Goal: Task Accomplishment & Management: Manage account settings

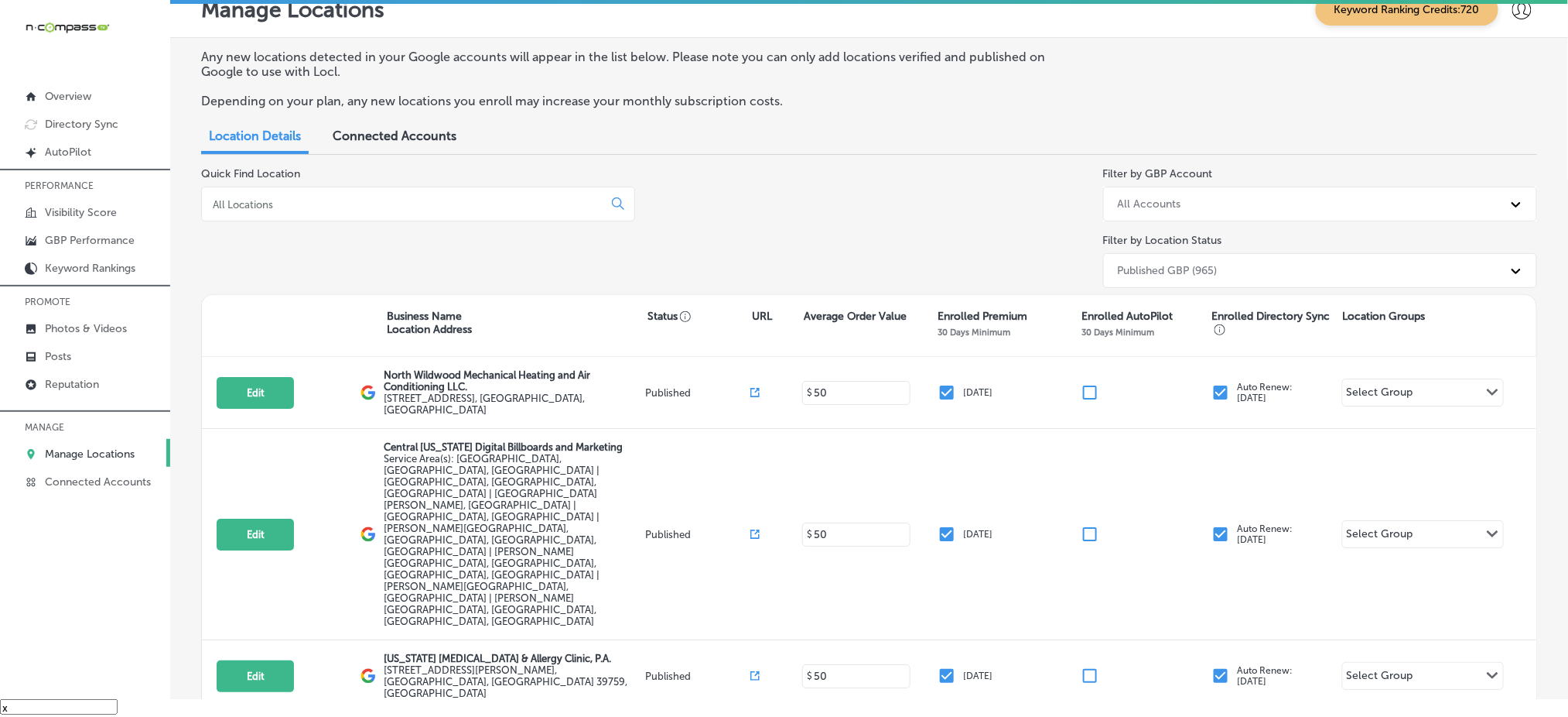
click at [361, 203] on input at bounding box center [405, 204] width 389 height 14
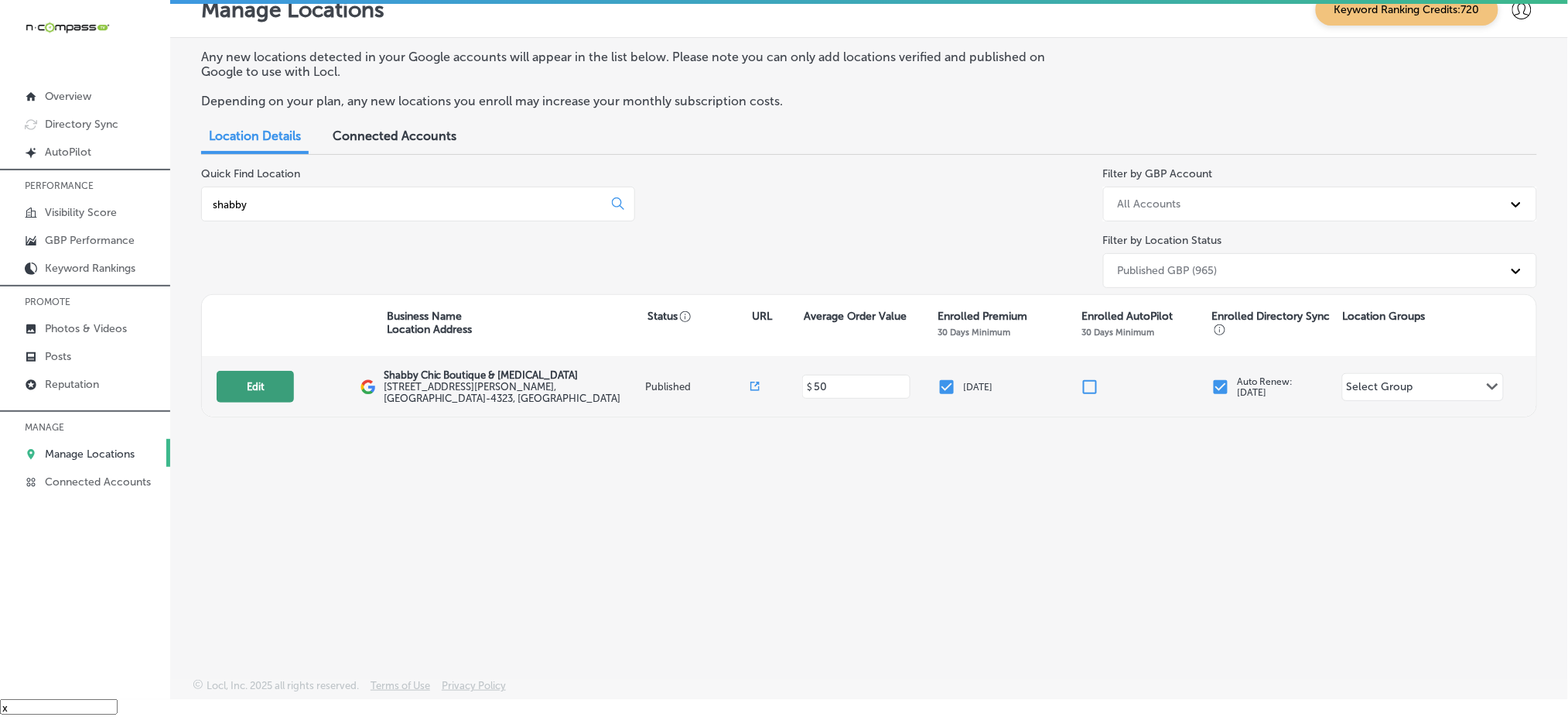
type input "shabby"
click at [268, 383] on button "Edit" at bounding box center [256, 387] width 77 height 32
select select "US"
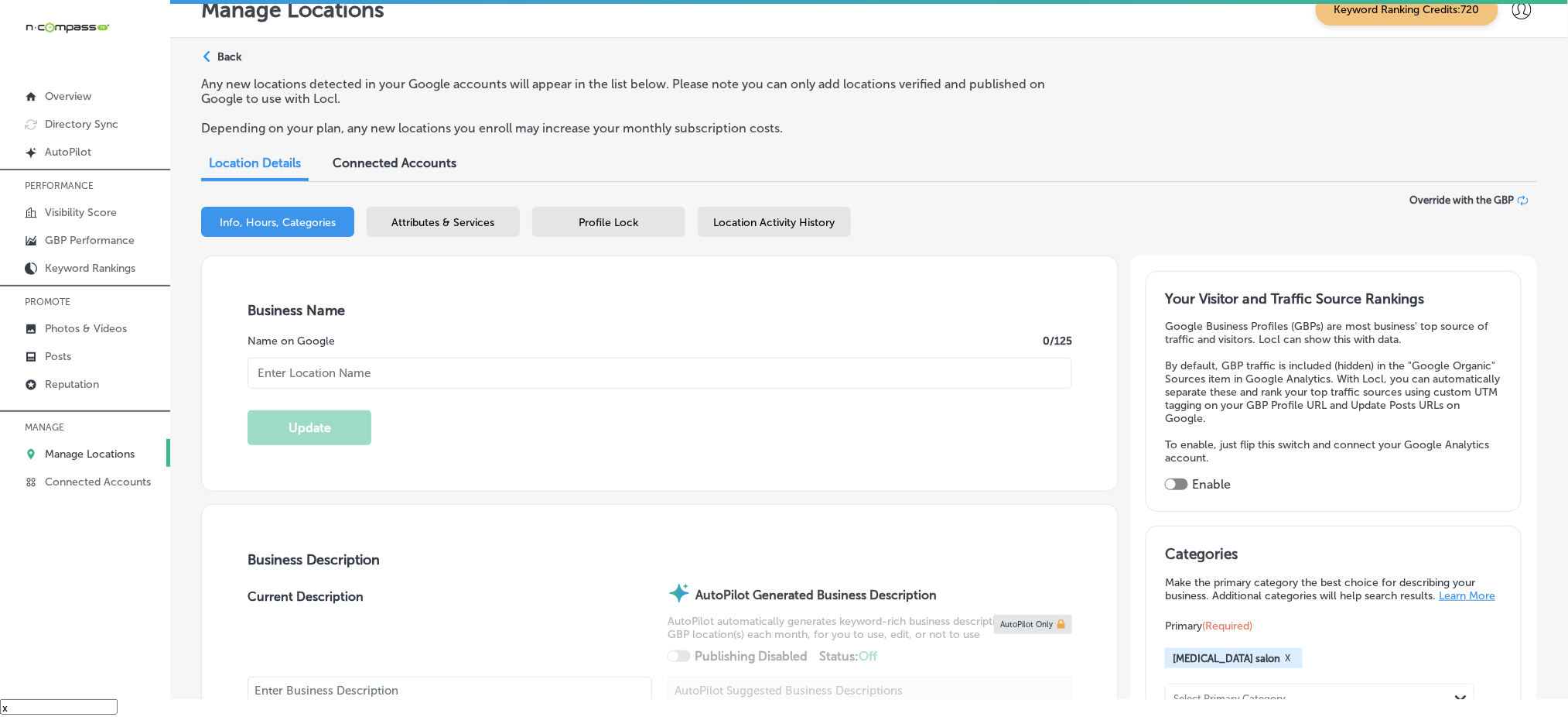
checkbox input "true"
type input "Shabby Chic Boutique & [MEDICAL_DATA]"
type input "[URL][DOMAIN_NAME]"
type input "[STREET_ADDRESS][PERSON_NAME]"
type input "El Campo"
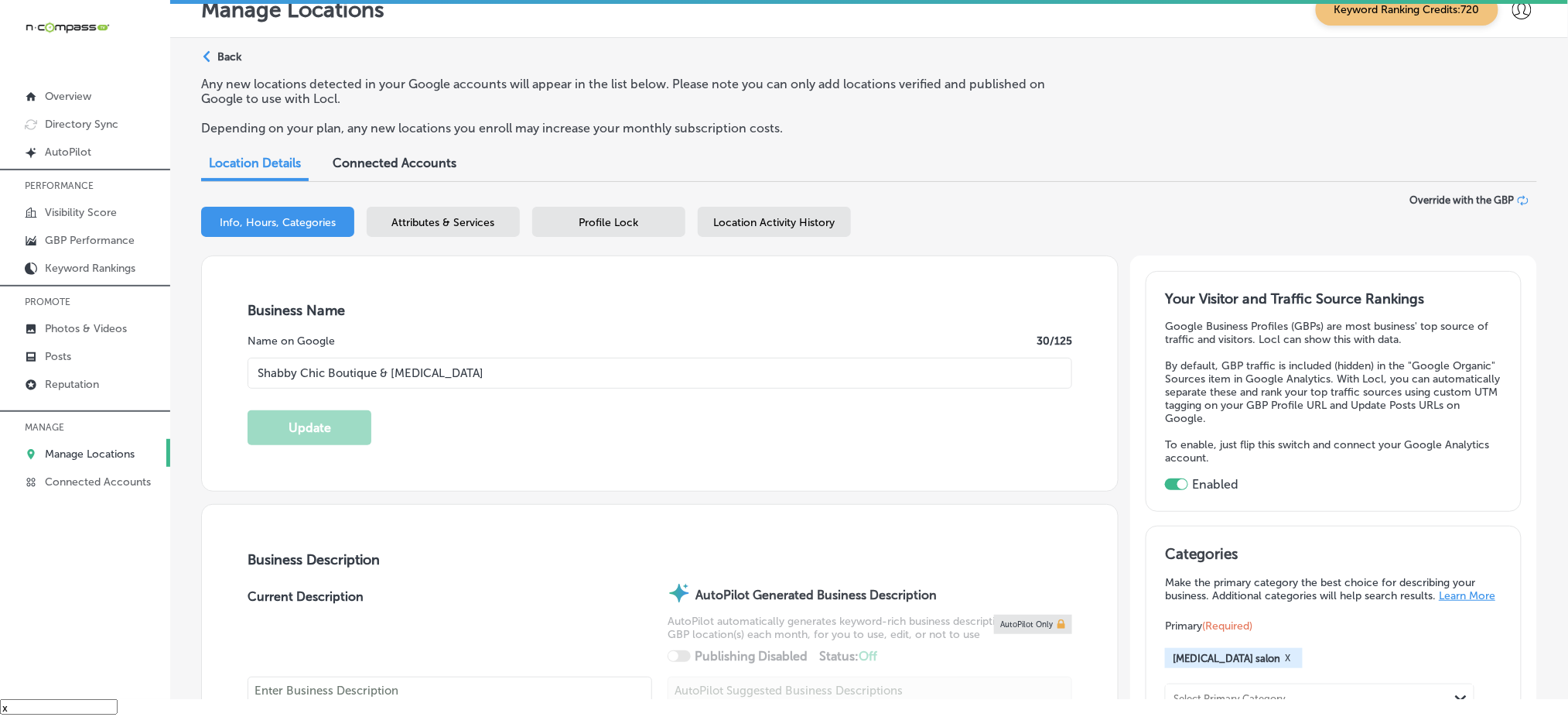
type input "77437-4323"
type input "US"
type textarea "Welcome to Shabby Chic Boutique & [MEDICAL_DATA], your one-stop shop for [DEMOG…"
type input "[PHONE_NUMBER]"
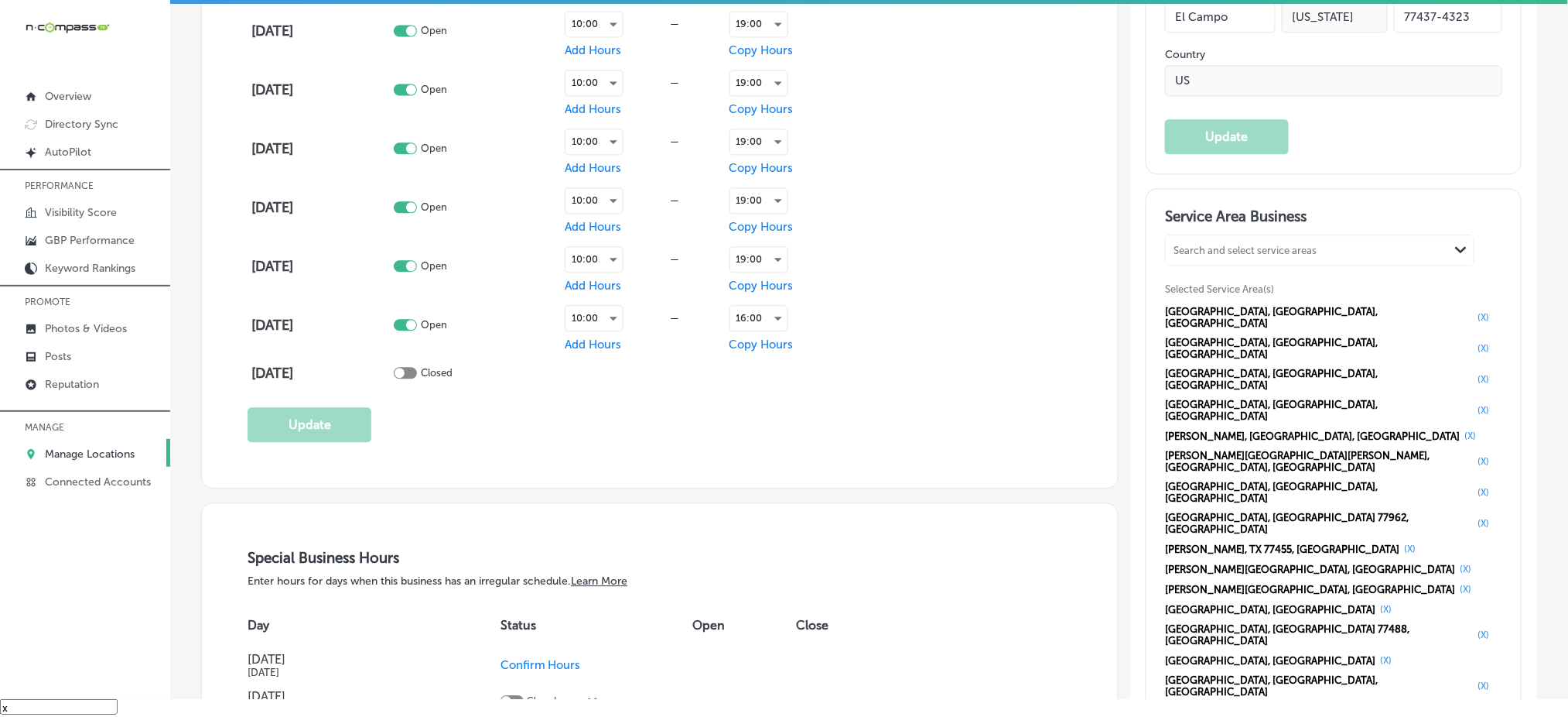
scroll to position [1239, 0]
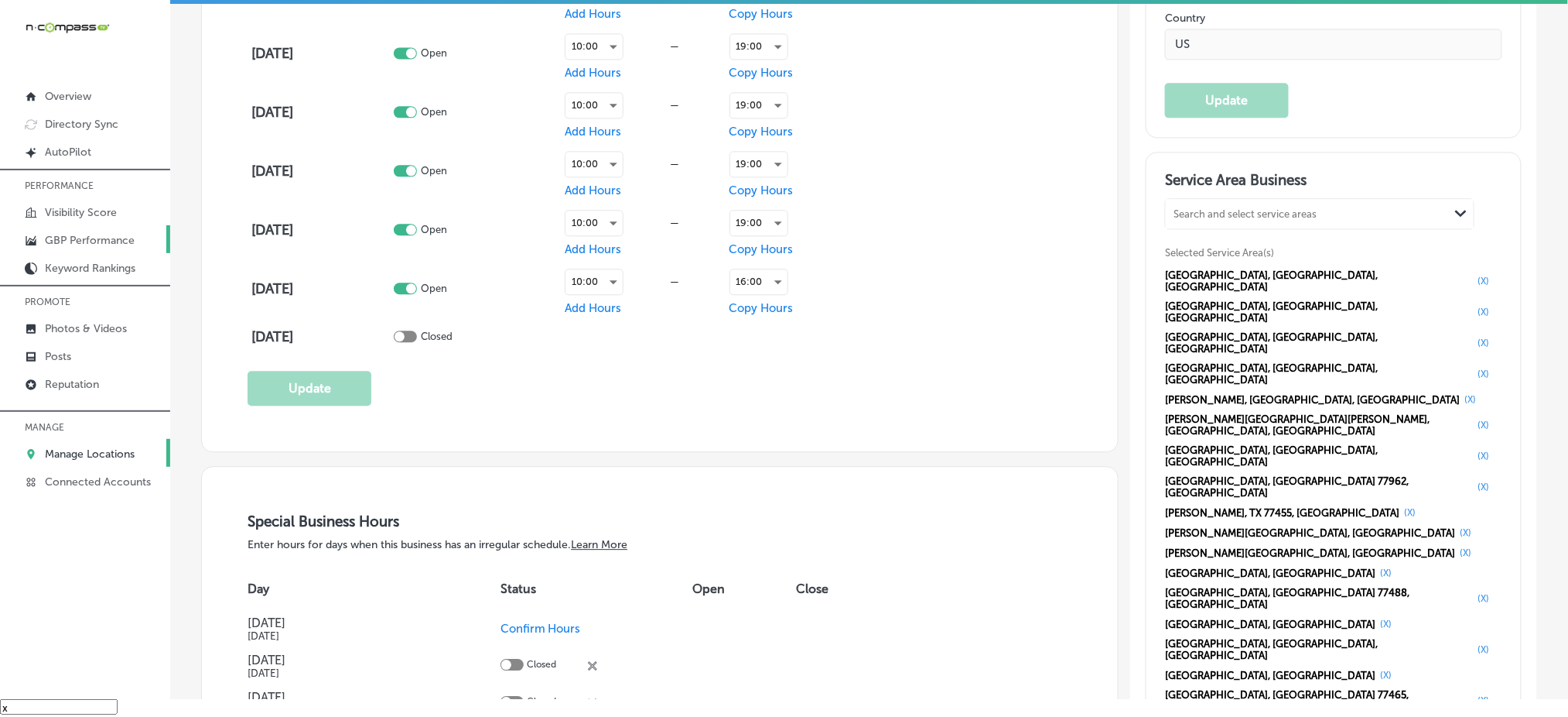
click at [85, 238] on p "GBP Performance" at bounding box center [89, 240] width 90 height 13
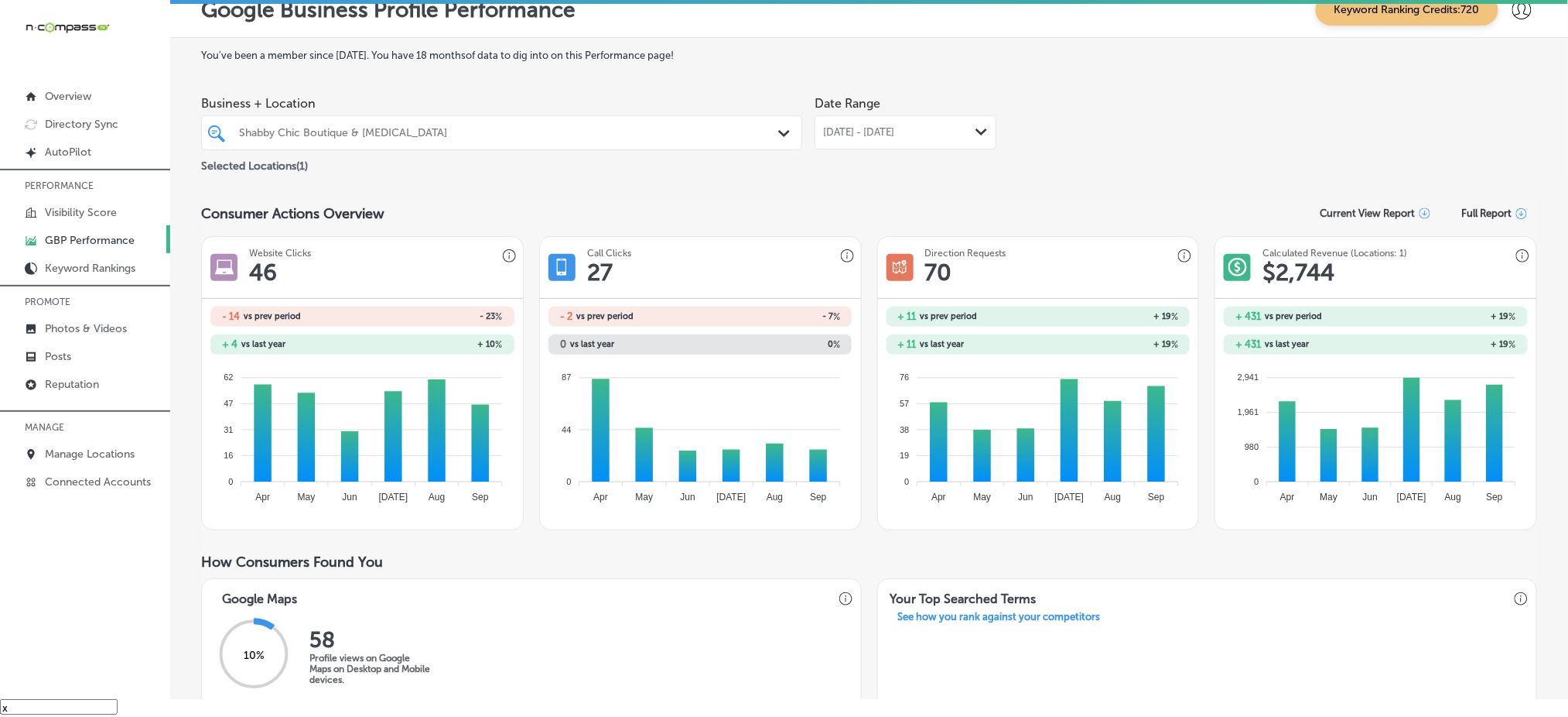
click at [893, 126] on span "[DATE] - [DATE]" at bounding box center [858, 132] width 71 height 12
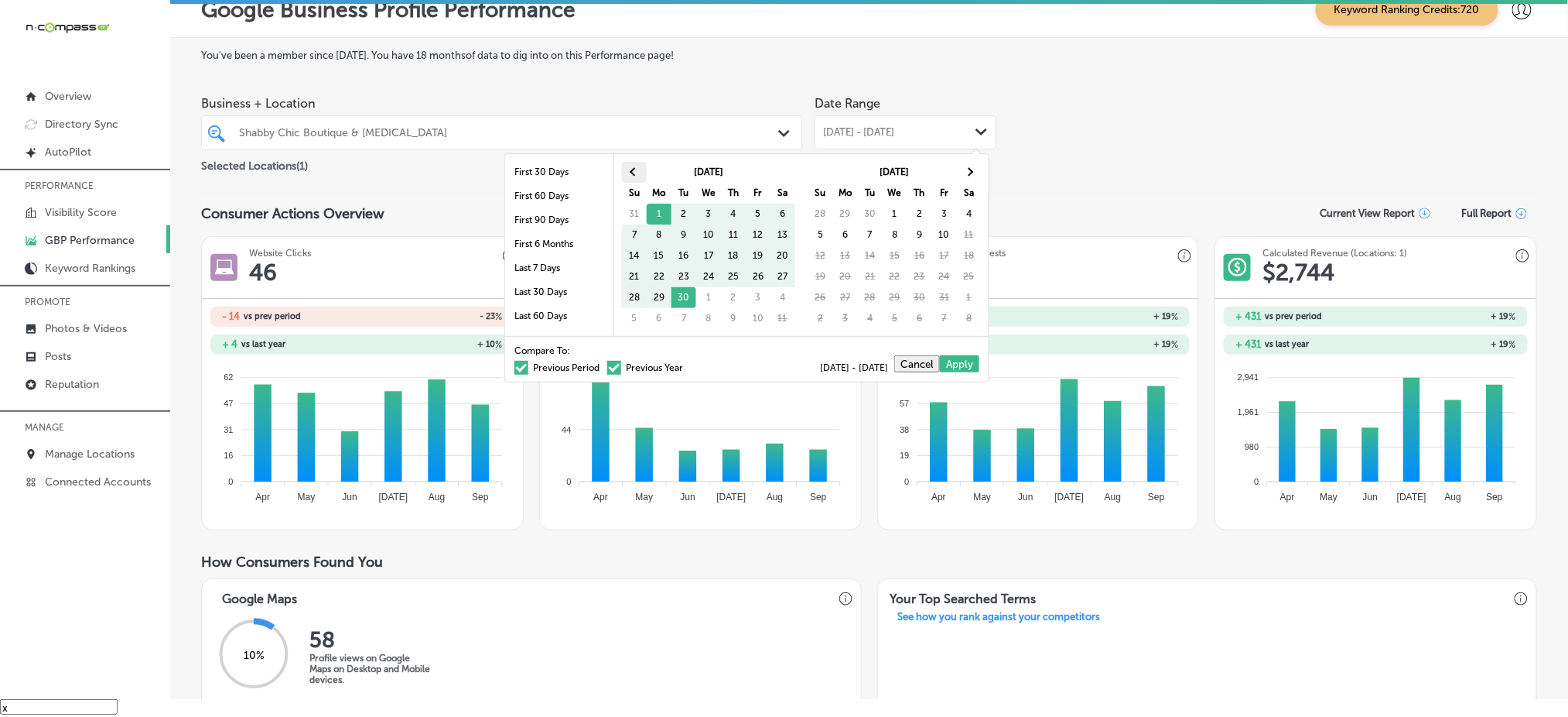
click at [632, 172] on span at bounding box center [633, 172] width 9 height 9
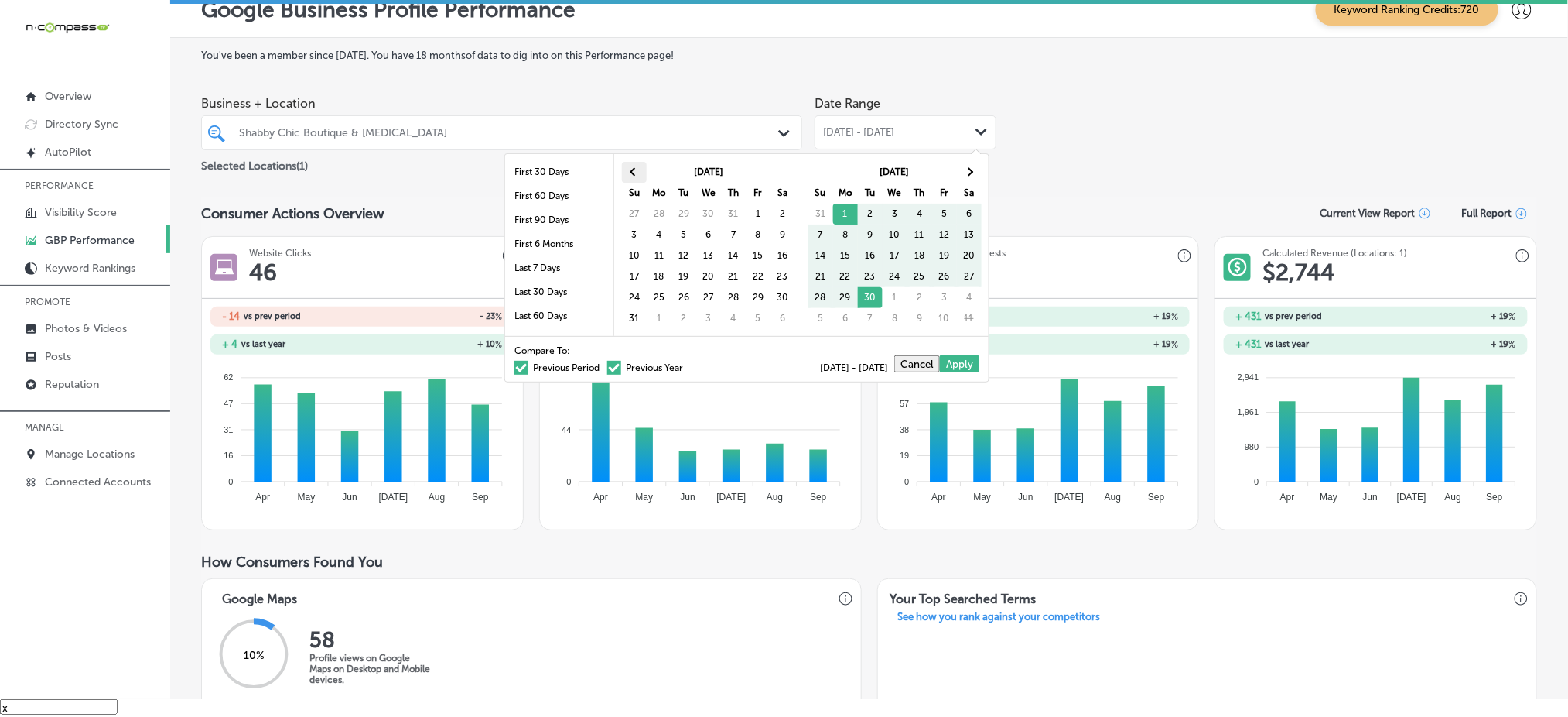
click at [628, 170] on th at bounding box center [633, 172] width 25 height 21
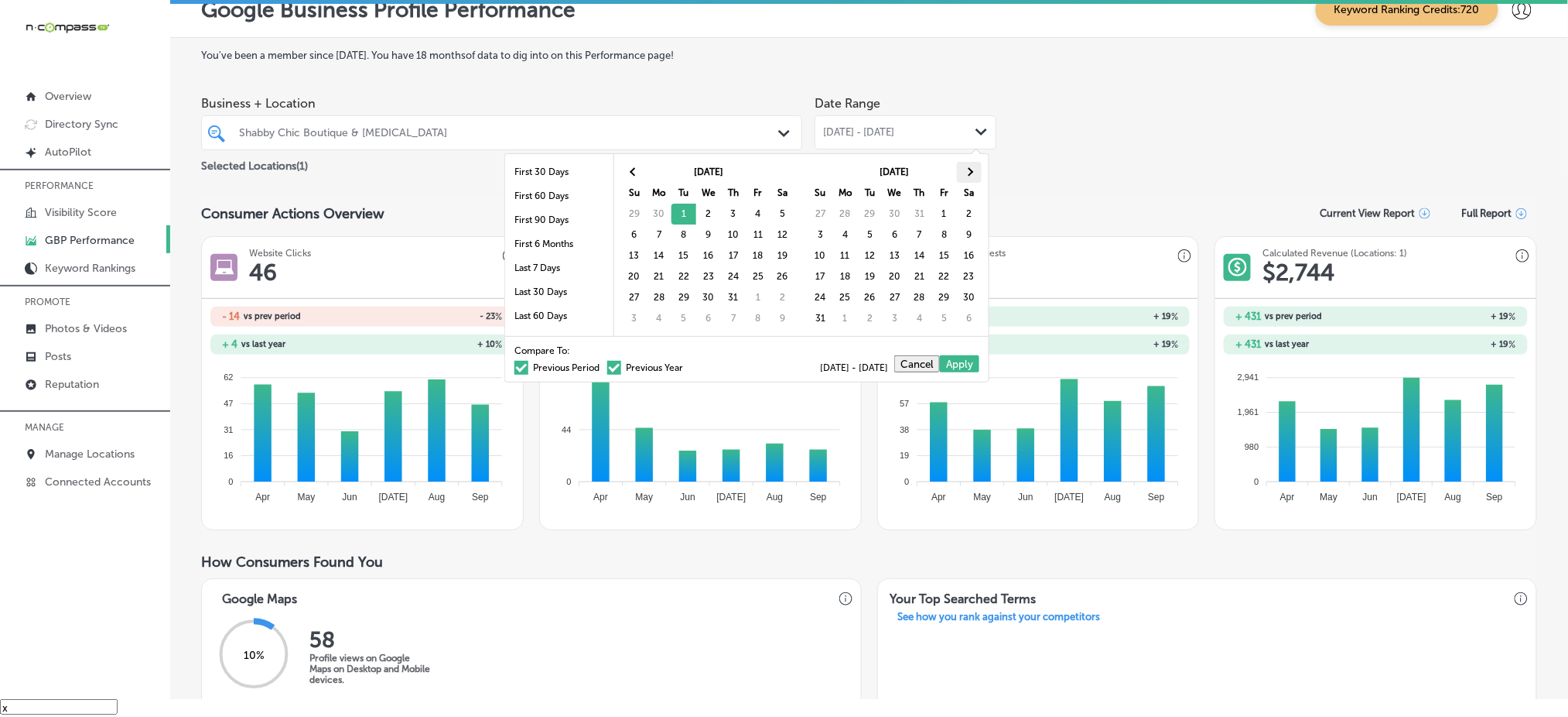
click at [966, 162] on th at bounding box center [968, 172] width 25 height 21
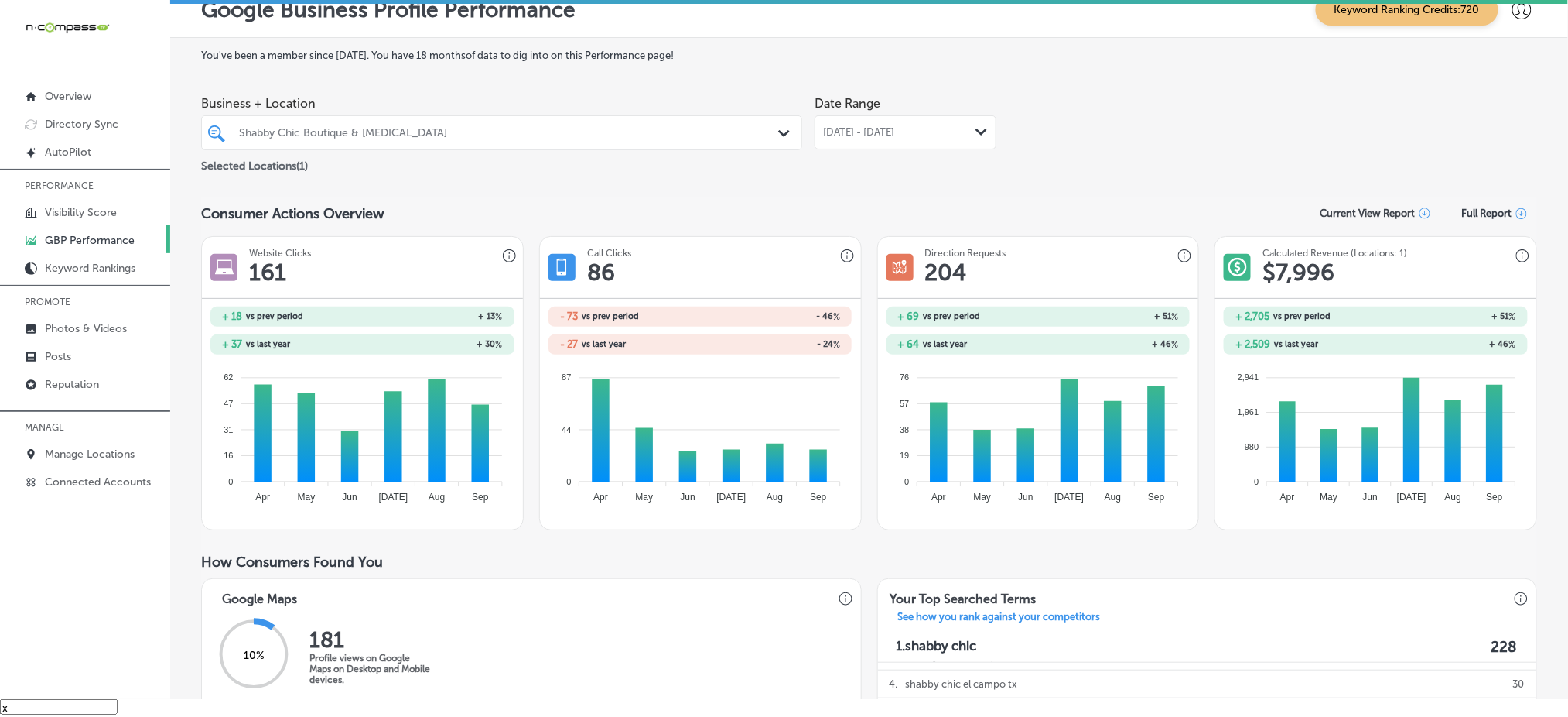
click at [894, 129] on span "[DATE] - [DATE]" at bounding box center [858, 132] width 71 height 12
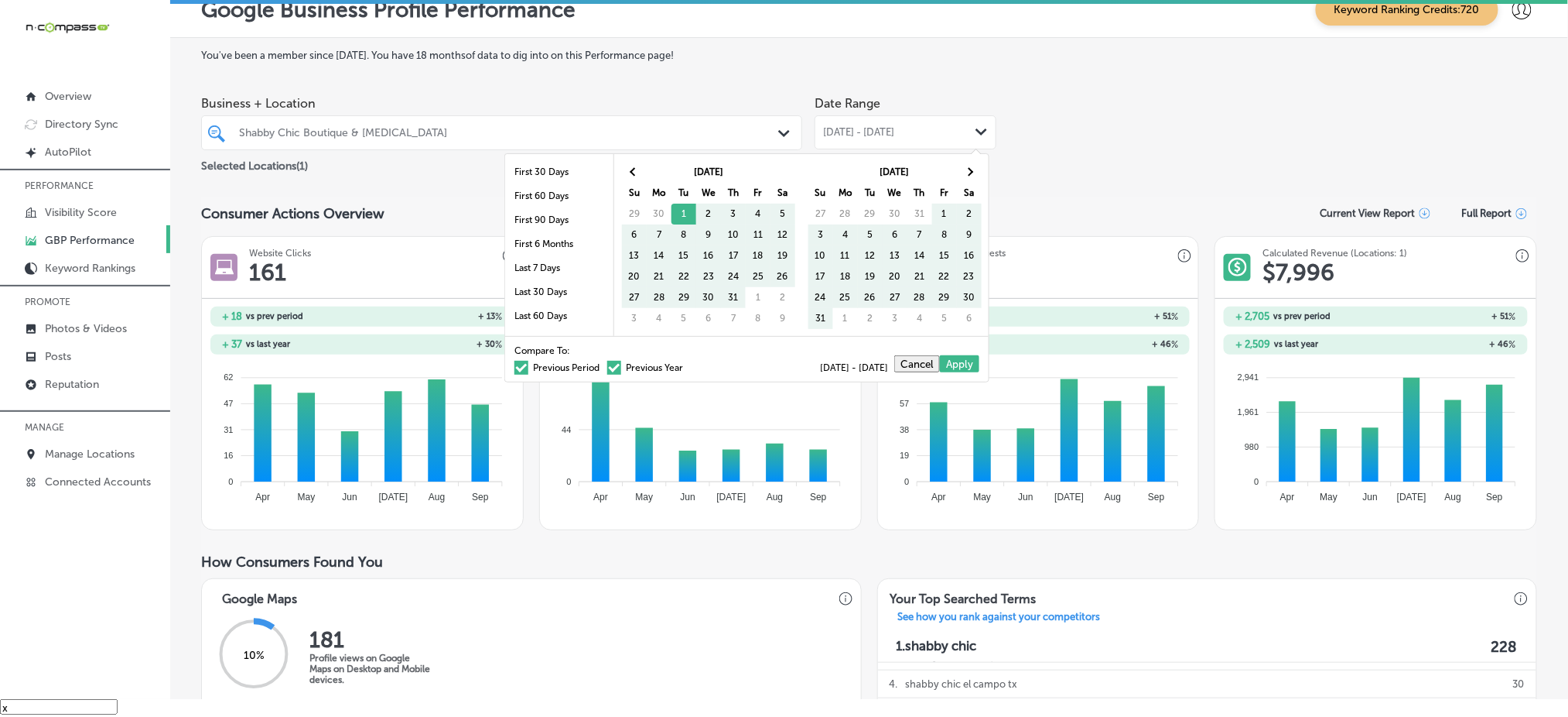
click at [514, 364] on label "Previous Period" at bounding box center [557, 367] width 85 height 9
click at [603, 365] on input "Previous Period" at bounding box center [603, 365] width 0 height 0
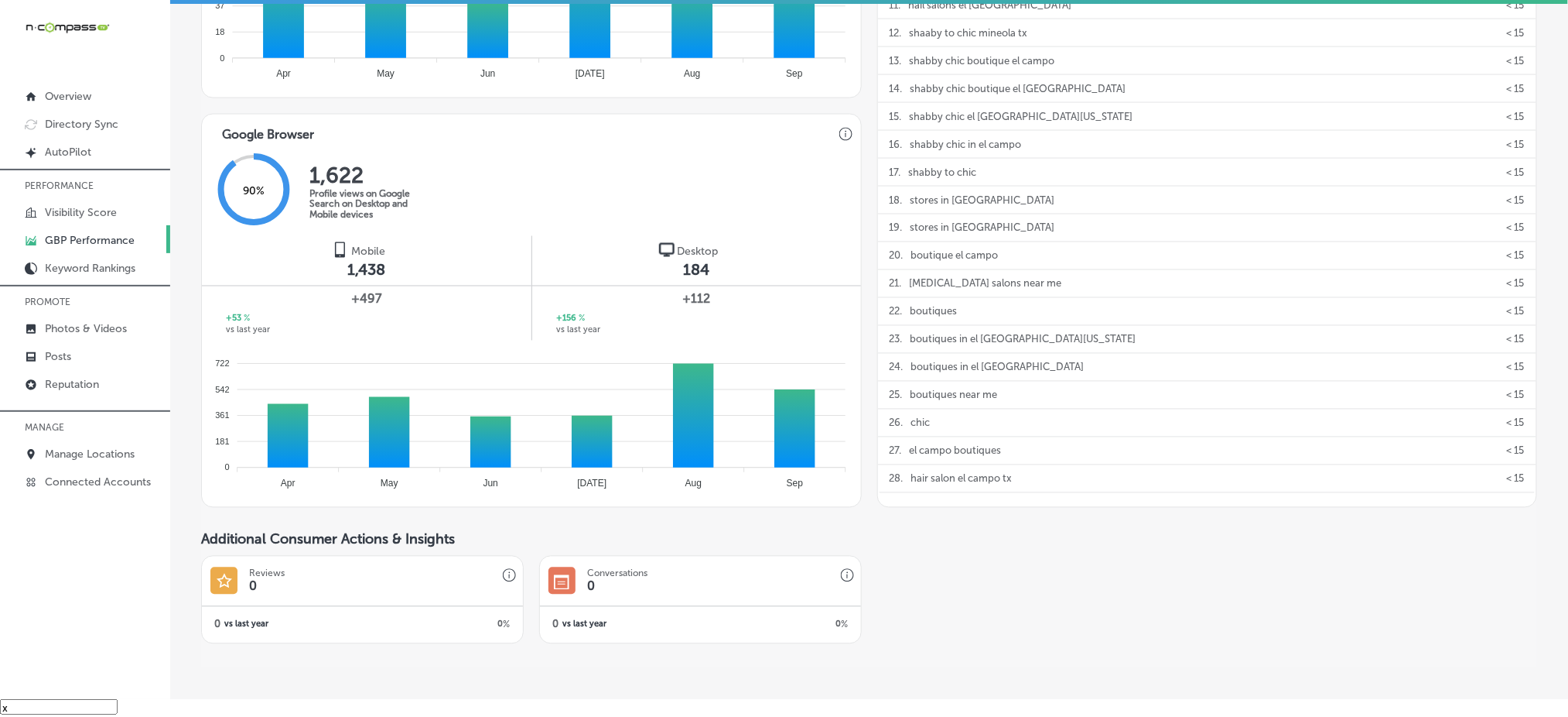
scroll to position [814, 0]
